Goal: Task Accomplishment & Management: Manage account settings

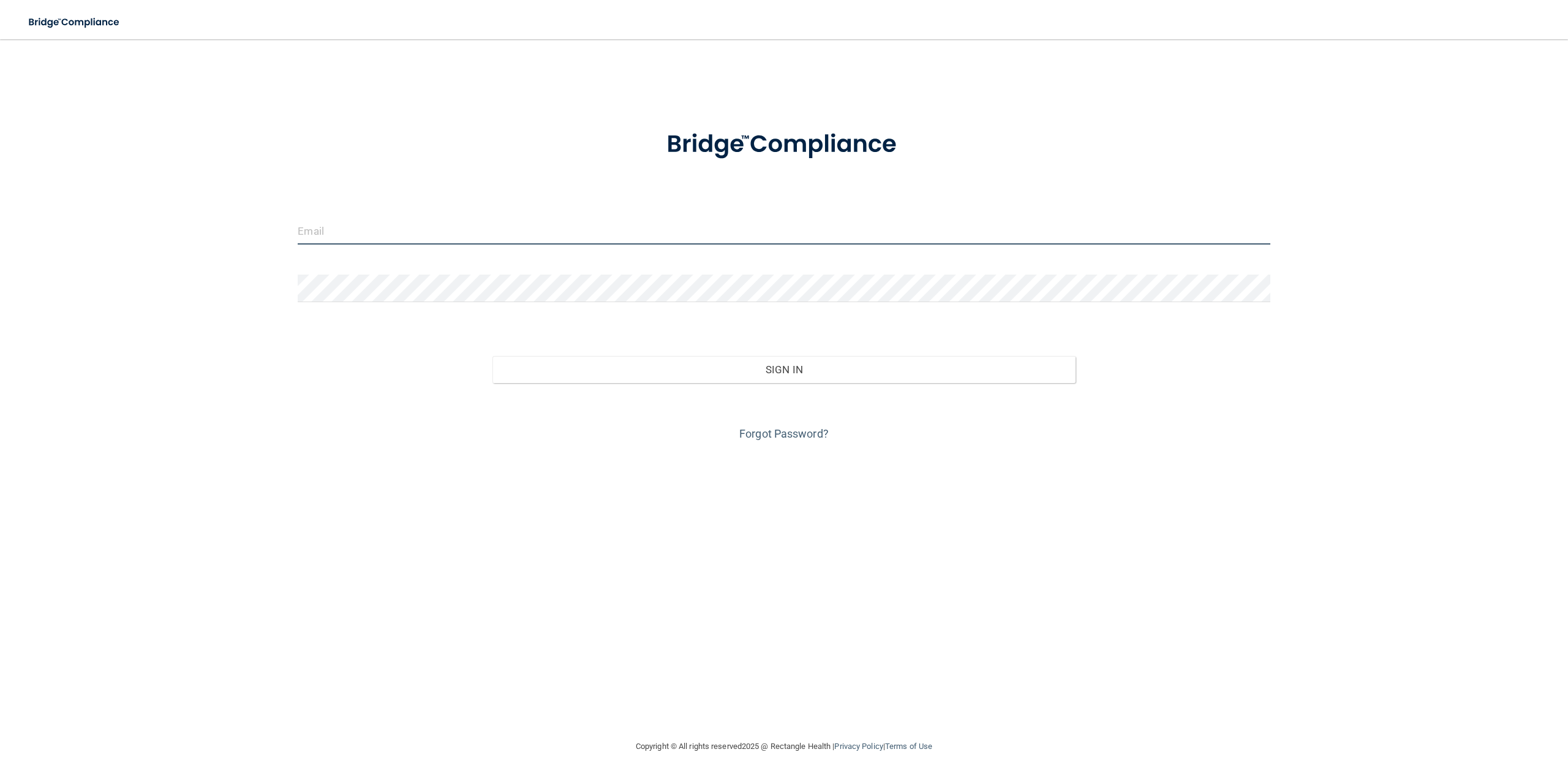
click at [351, 228] on input "email" at bounding box center [784, 230] width 972 height 27
type input "[PERSON_NAME][EMAIL_ADDRESS][DOMAIN_NAME]"
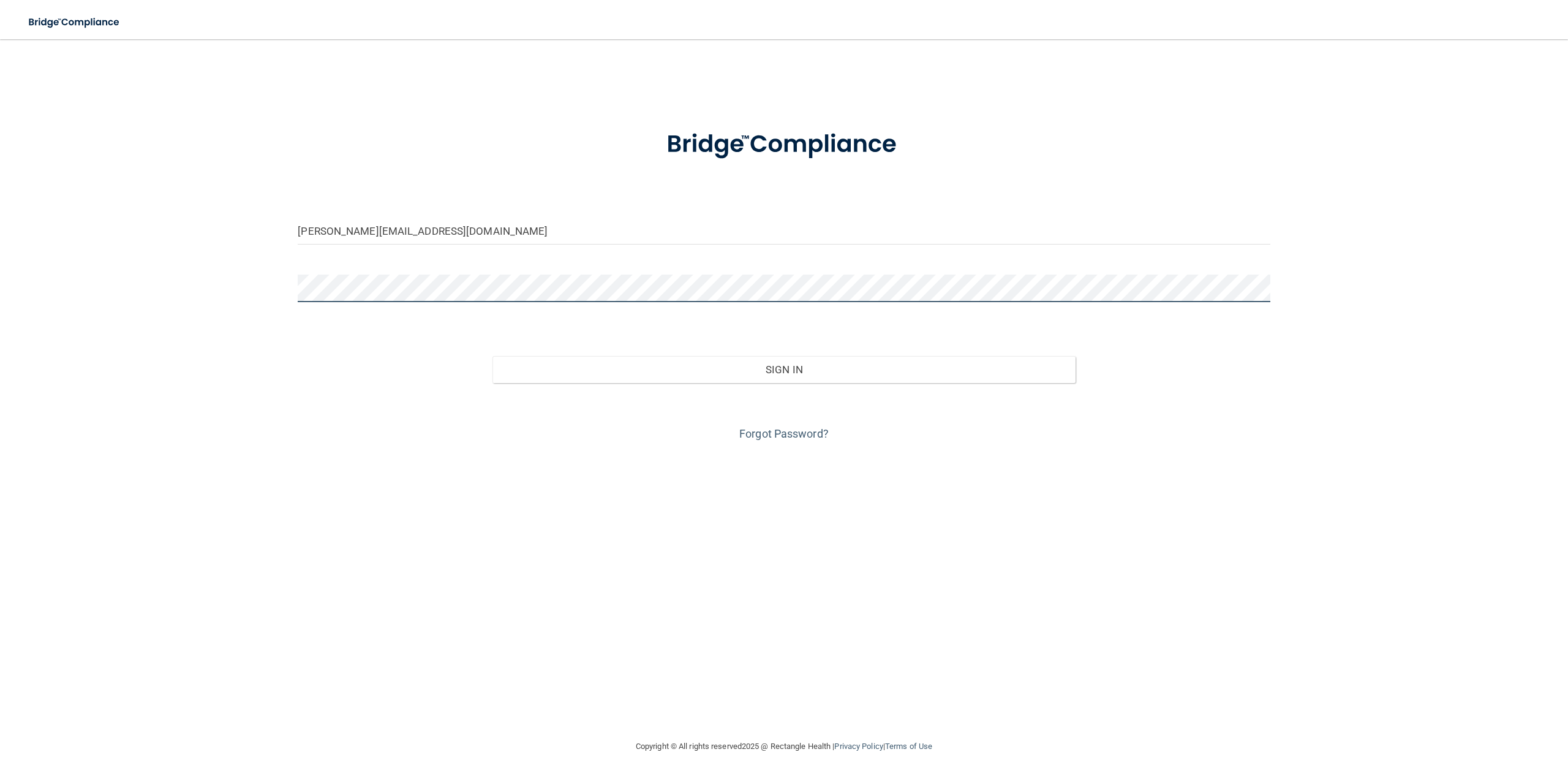
click at [493, 356] on button "Sign In" at bounding box center [784, 369] width 583 height 27
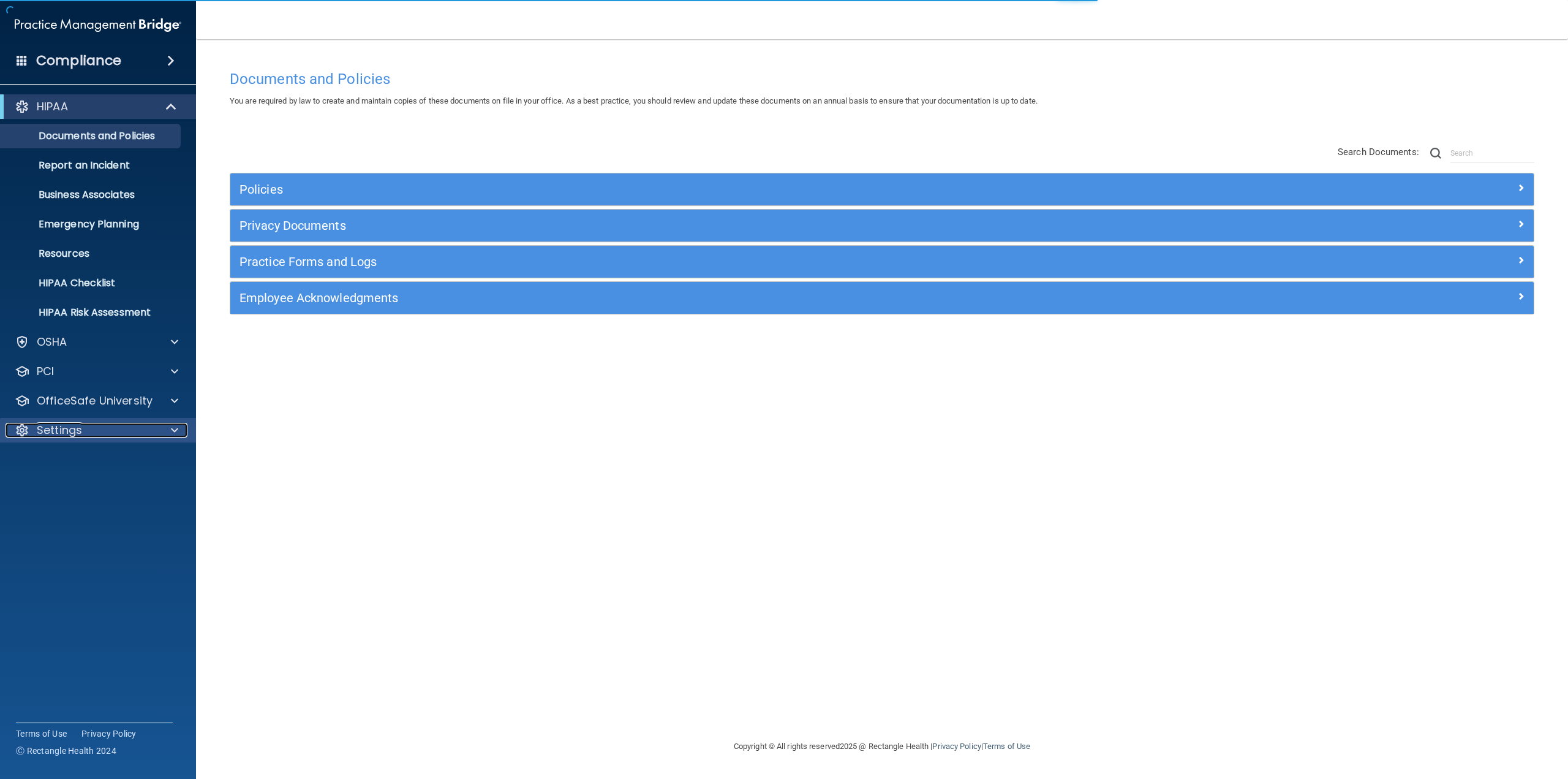
click at [76, 432] on p "Settings" at bounding box center [59, 430] width 45 height 15
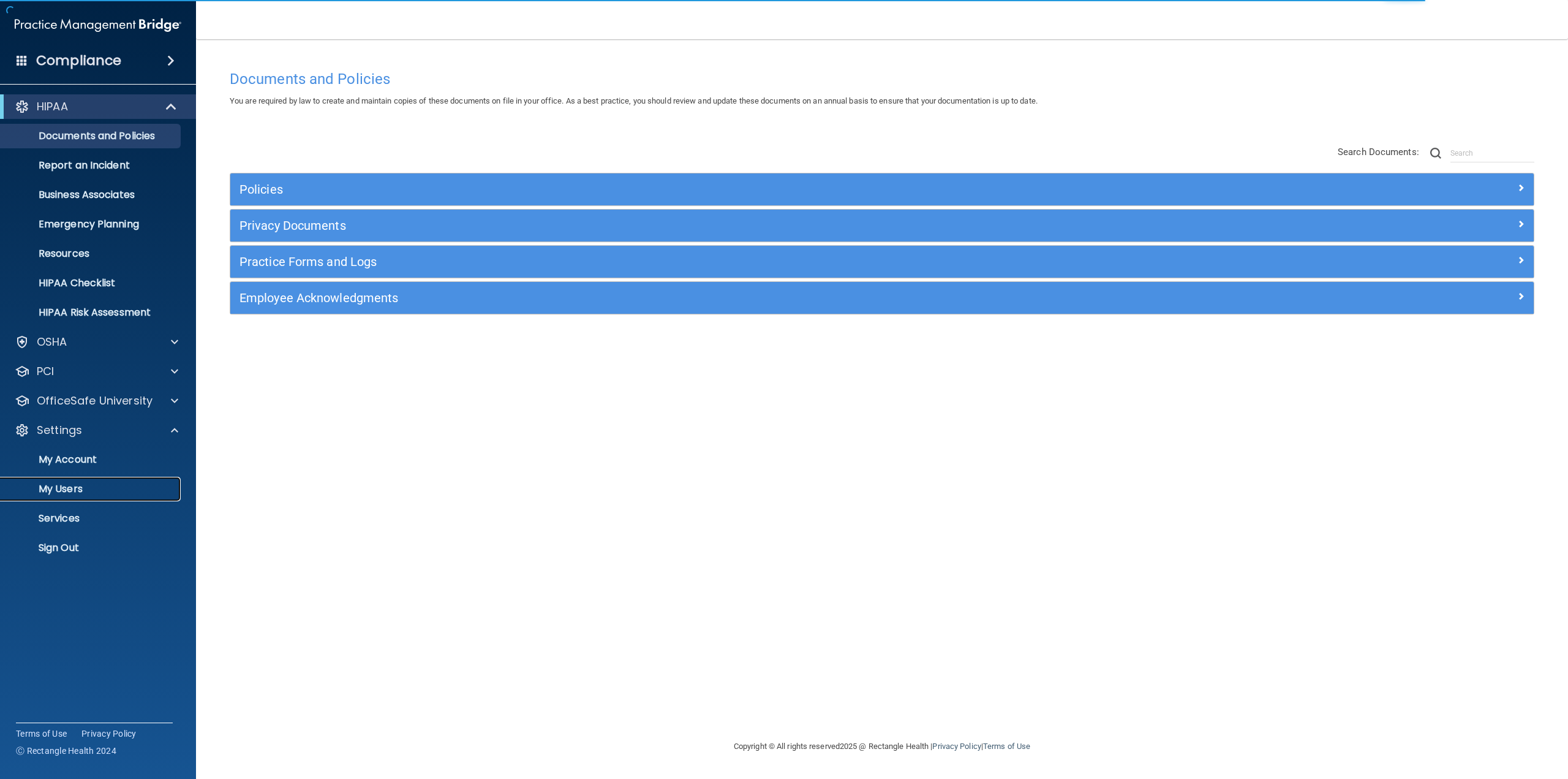
click at [68, 484] on p "My Users" at bounding box center [91, 489] width 167 height 12
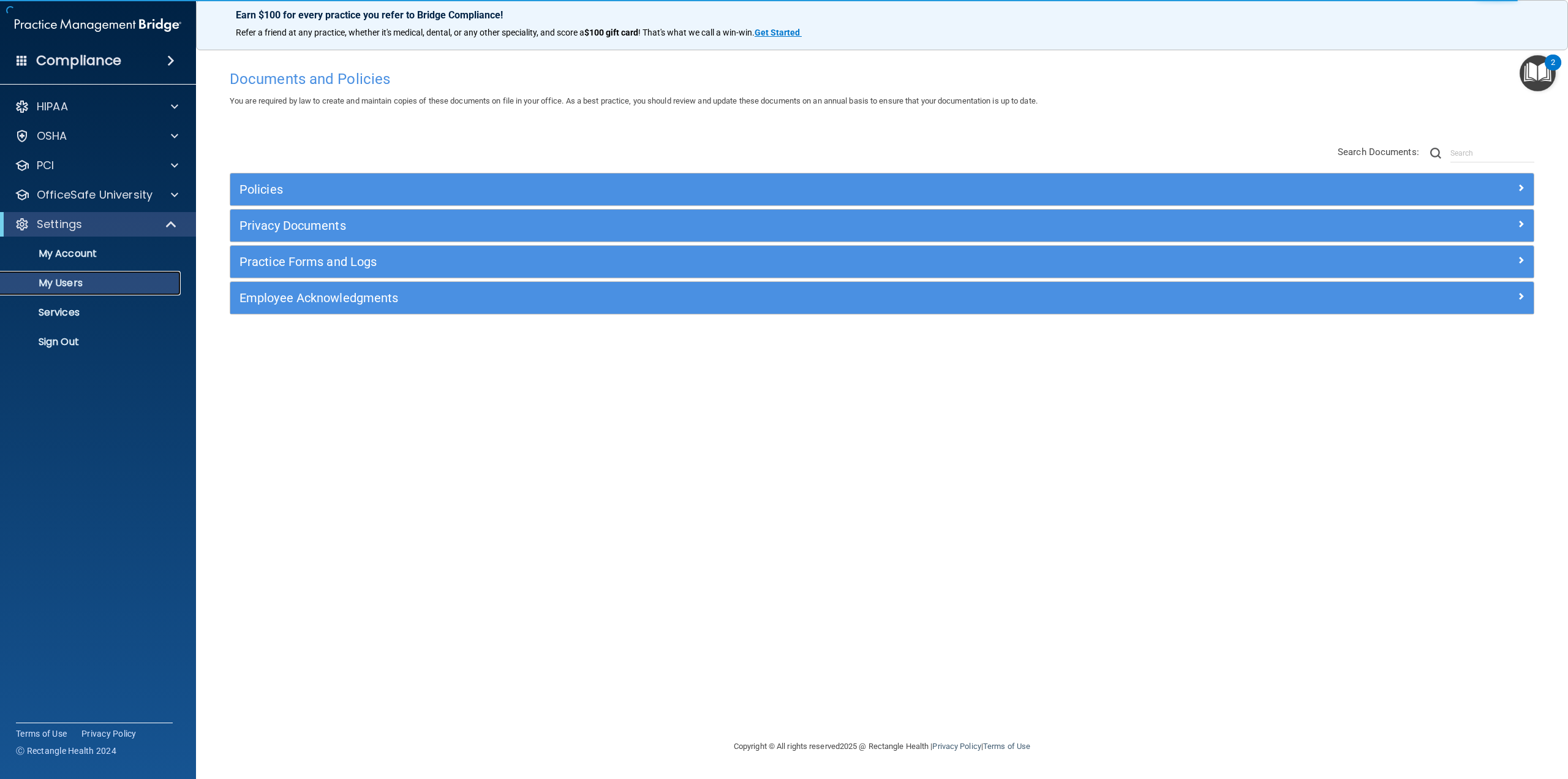
select select "20"
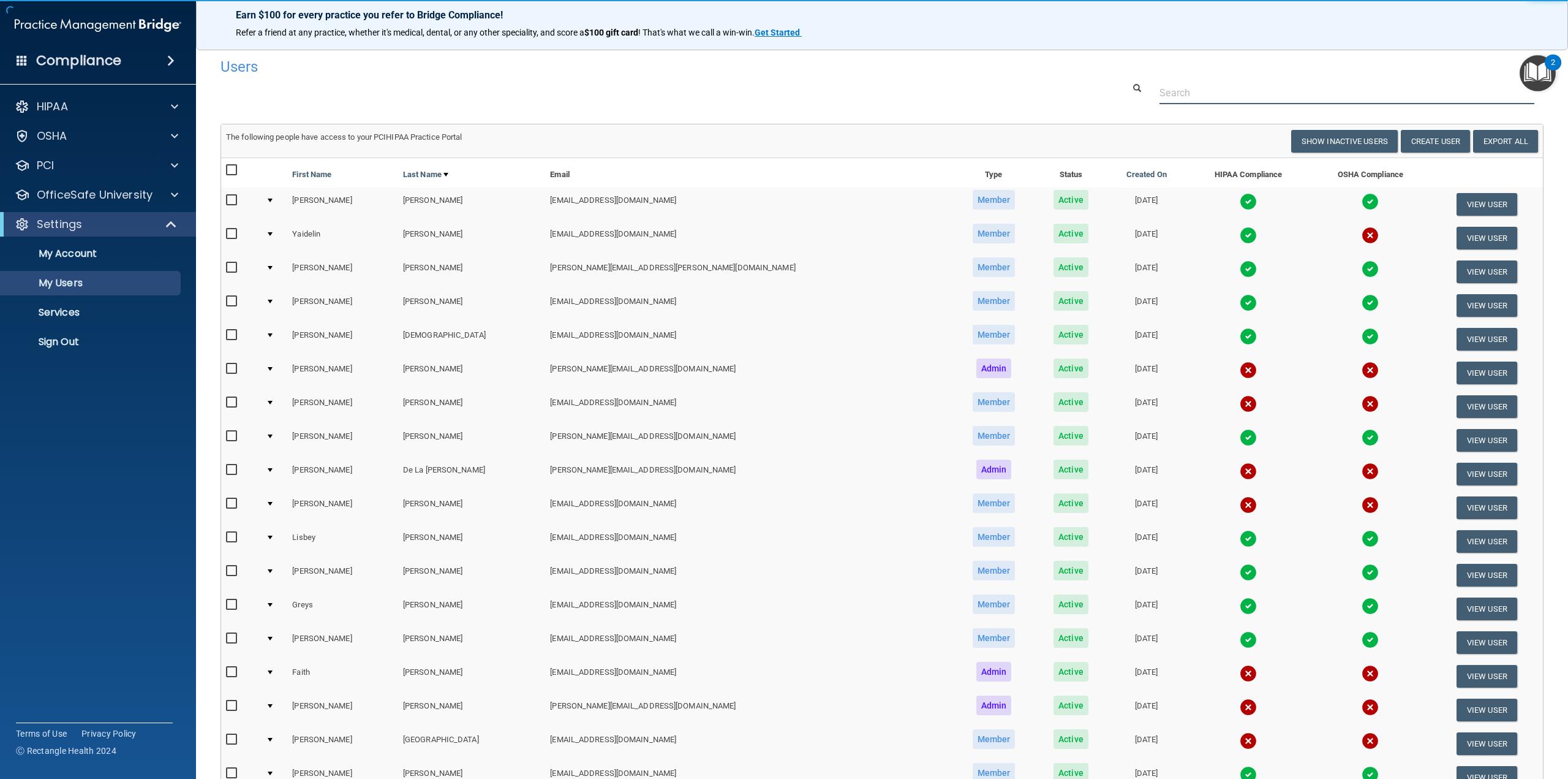
click at [1249, 92] on input "text" at bounding box center [1347, 92] width 375 height 23
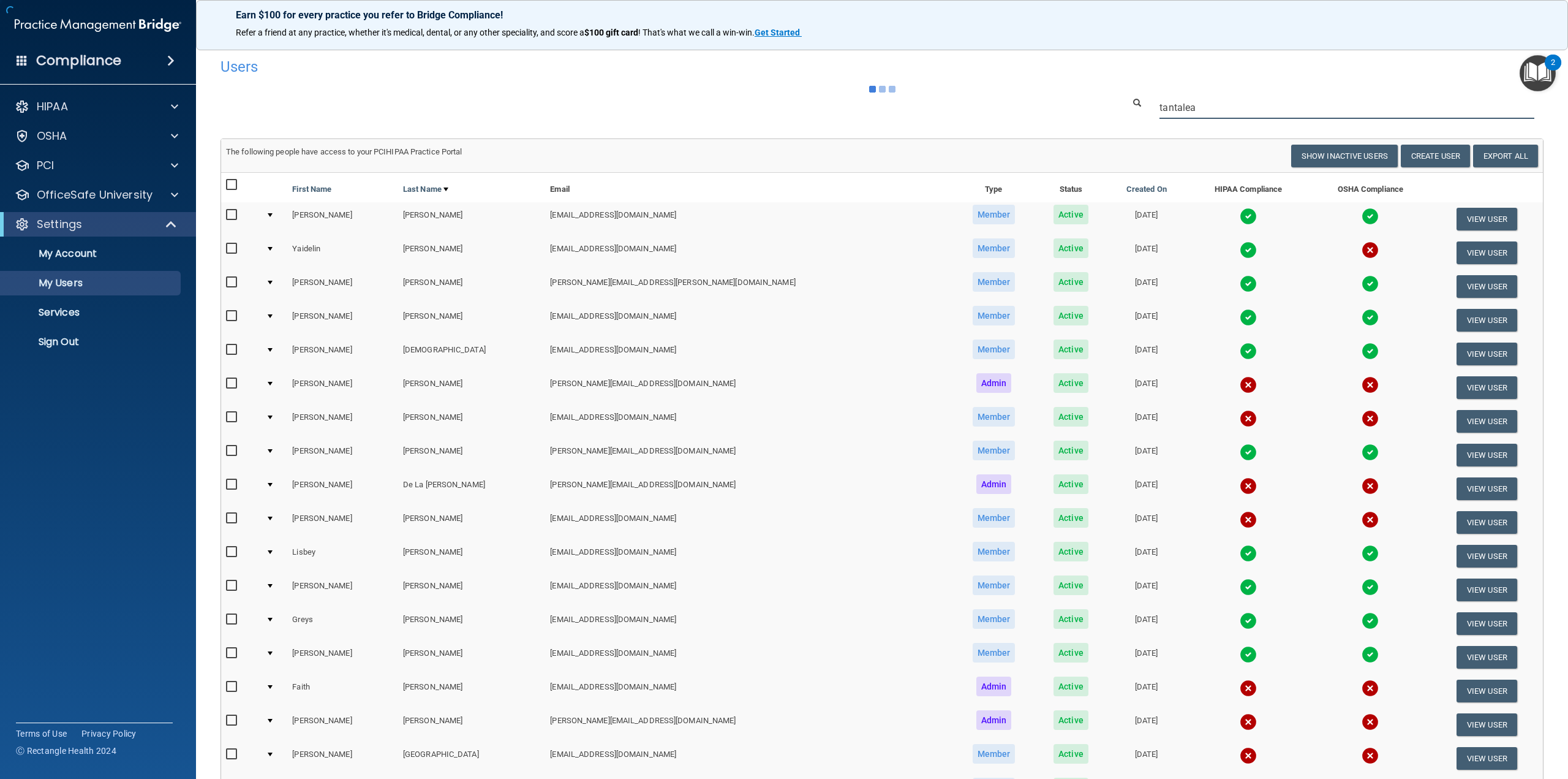
type input "tantalean"
